Goal: Transaction & Acquisition: Purchase product/service

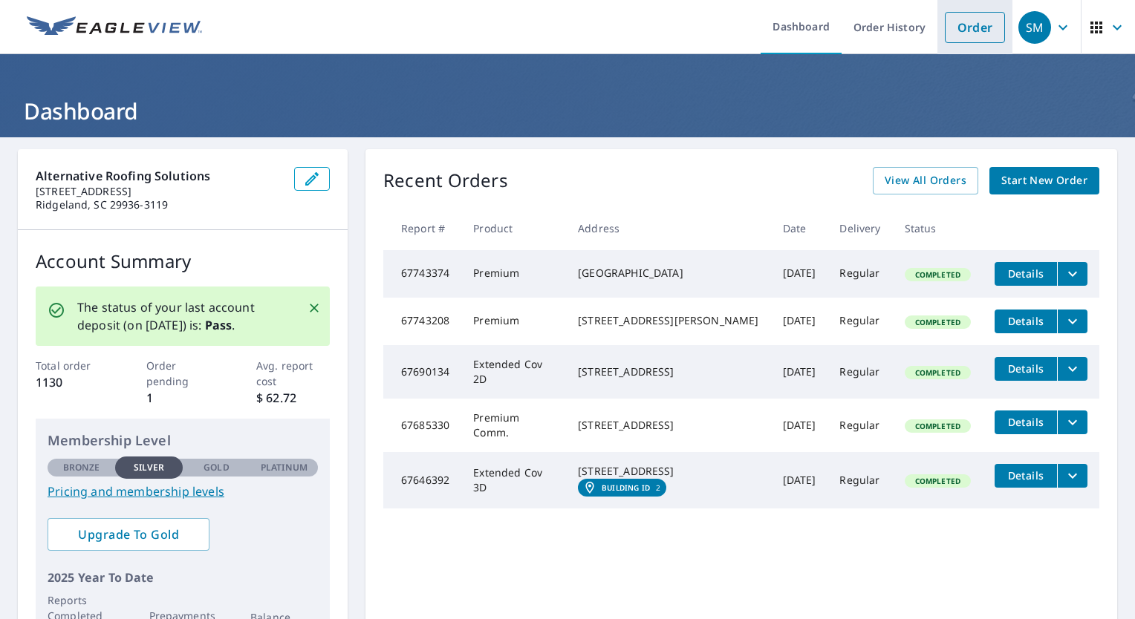
click at [969, 30] on link "Order" at bounding box center [975, 27] width 60 height 31
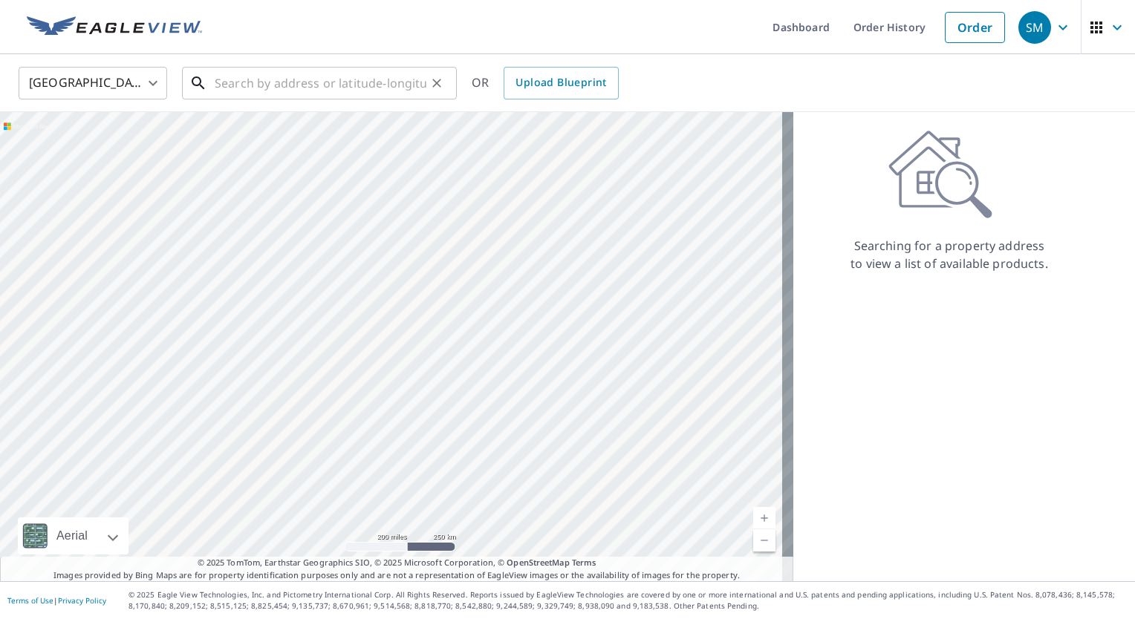
click at [242, 77] on input "text" at bounding box center [321, 83] width 212 height 42
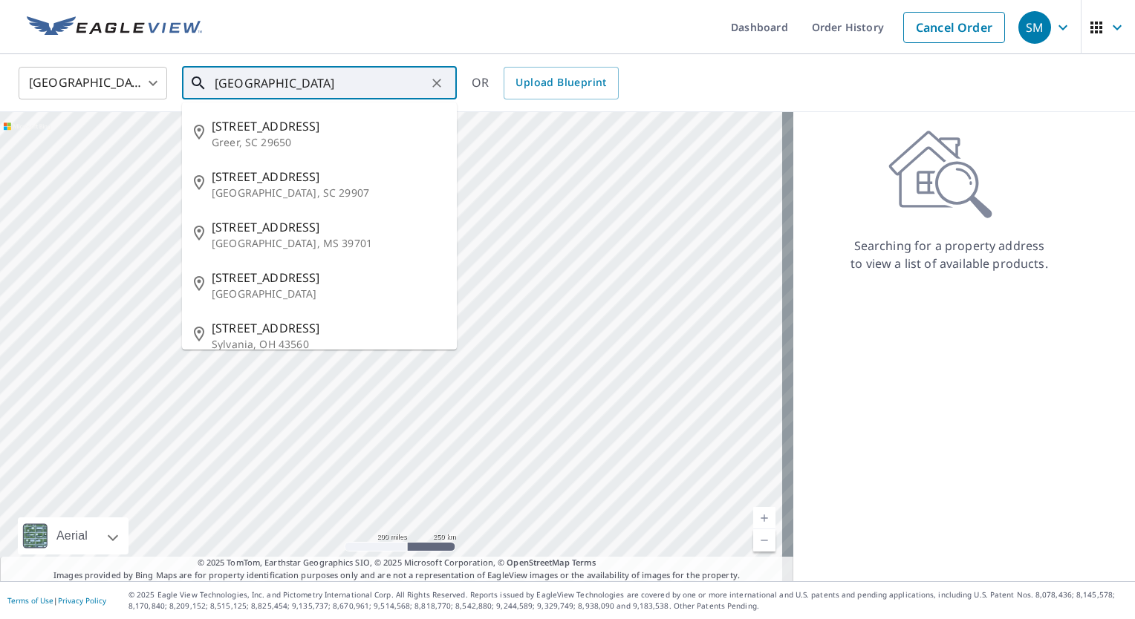
click at [256, 193] on p "[GEOGRAPHIC_DATA], SC 29907" at bounding box center [328, 193] width 233 height 15
type input "[STREET_ADDRESS]"
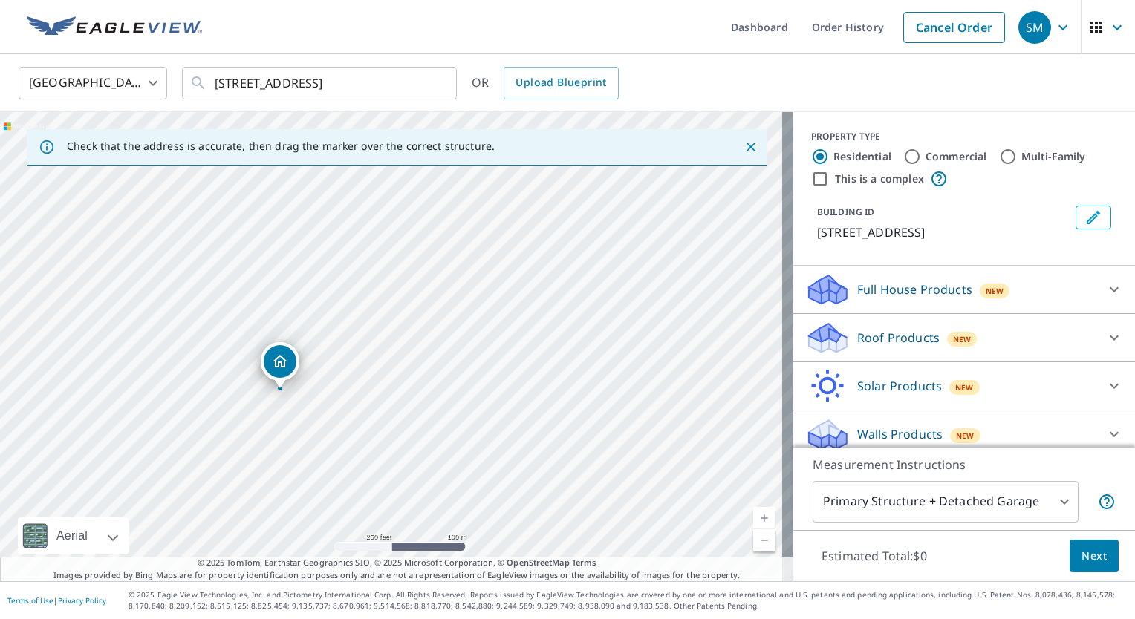
click at [761, 522] on link "Current Level 17, Zoom In" at bounding box center [764, 518] width 22 height 22
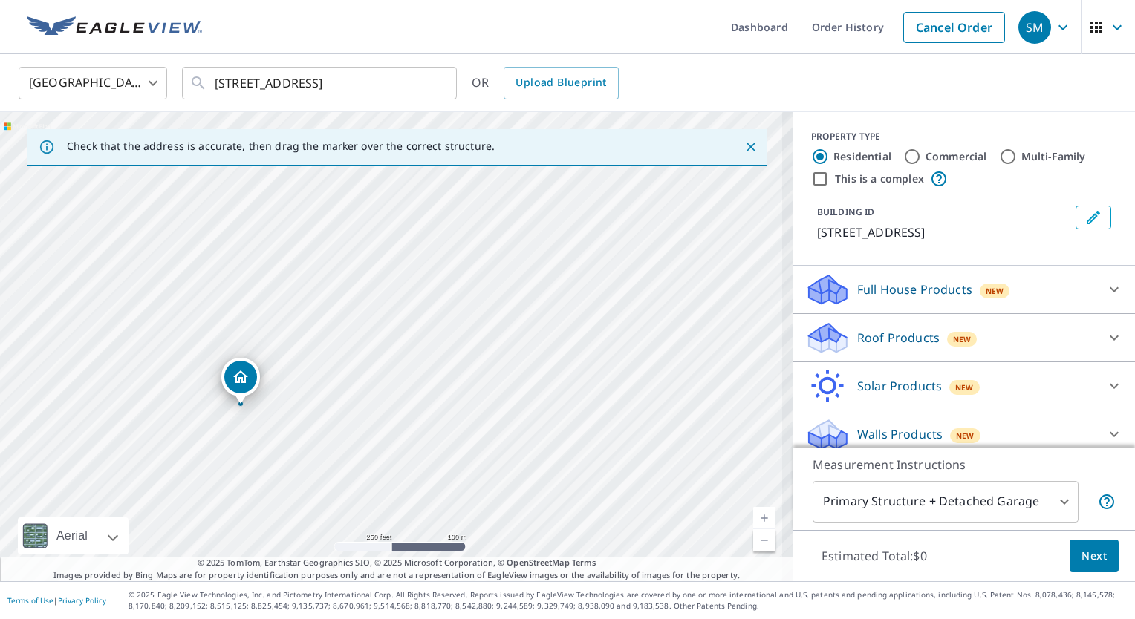
click at [758, 523] on link "Current Level 17, Zoom In" at bounding box center [764, 518] width 22 height 22
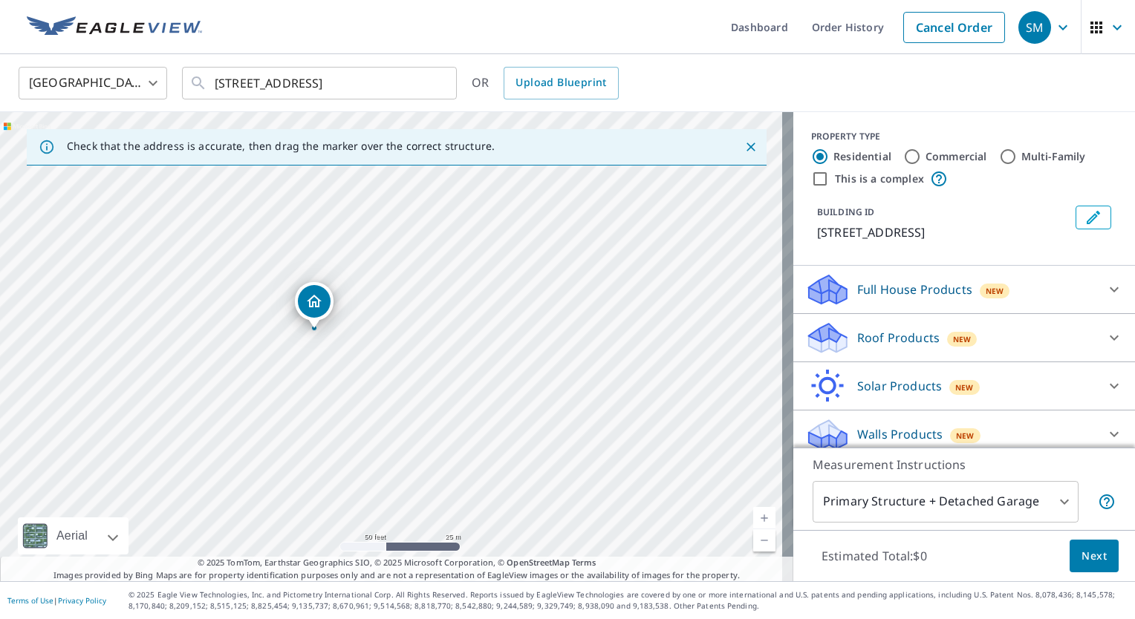
click at [1105, 289] on icon at bounding box center [1114, 290] width 18 height 18
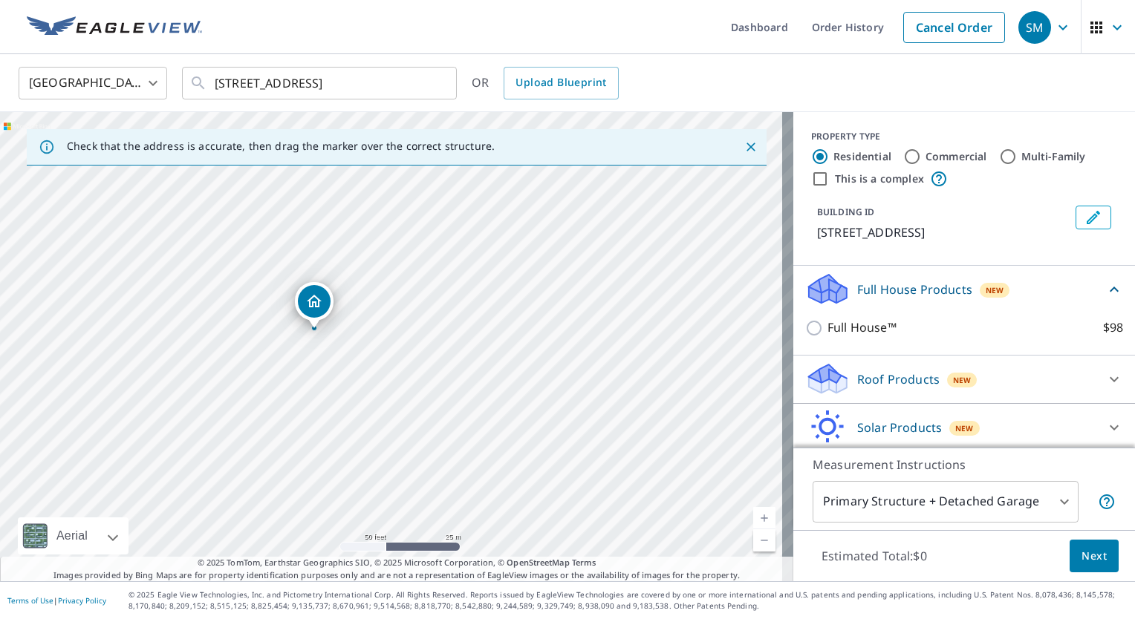
click at [1105, 288] on icon at bounding box center [1114, 290] width 18 height 18
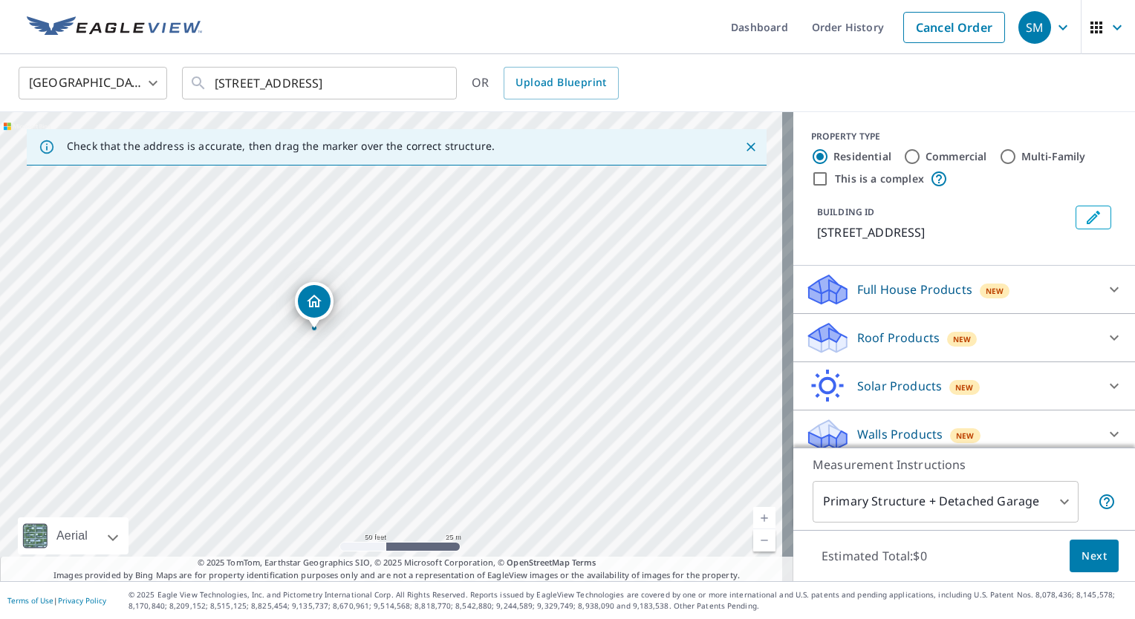
click at [1105, 344] on icon at bounding box center [1114, 338] width 18 height 18
click at [980, 380] on label "Premium $27.5 - $81.25" at bounding box center [975, 376] width 296 height 19
click at [827, 380] on input "Premium $27.5 - $81.25" at bounding box center [816, 377] width 22 height 18
checkbox input "true"
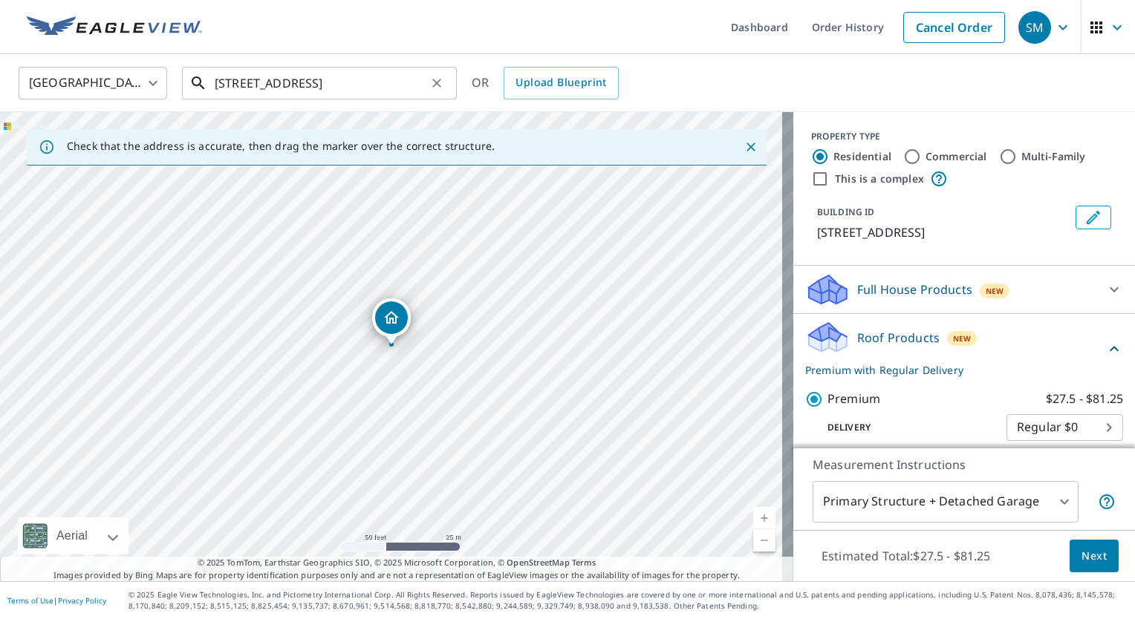
click at [215, 83] on input "[STREET_ADDRESS]" at bounding box center [321, 83] width 212 height 42
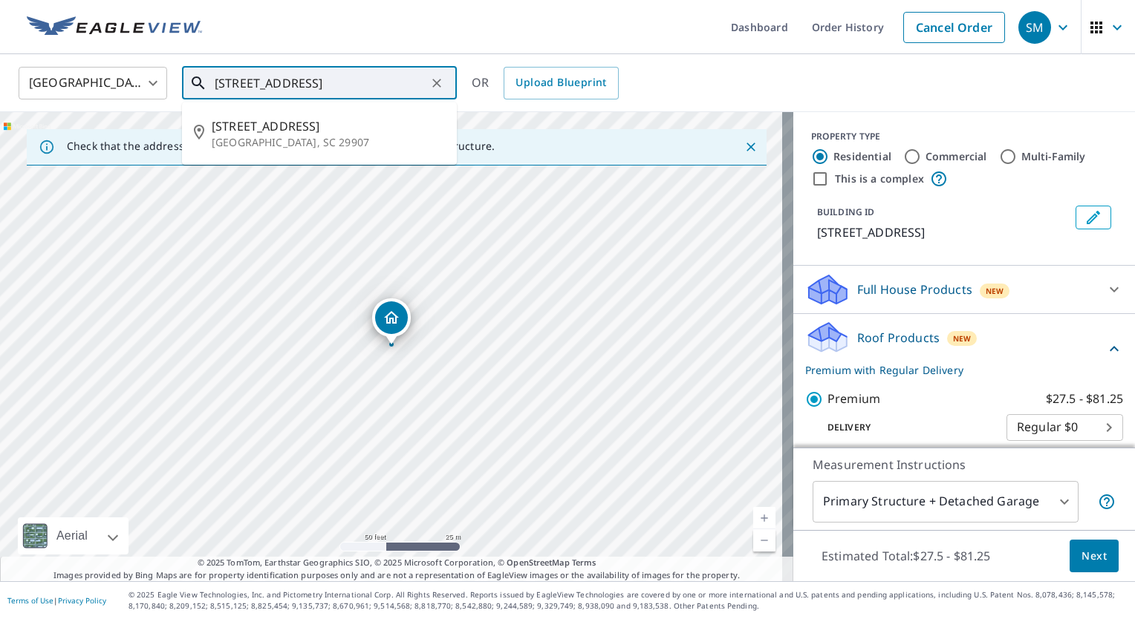
click at [234, 86] on input "[STREET_ADDRESS]" at bounding box center [321, 83] width 212 height 42
type input "[STREET_ADDRESS]"
